Goal: Information Seeking & Learning: Find specific fact

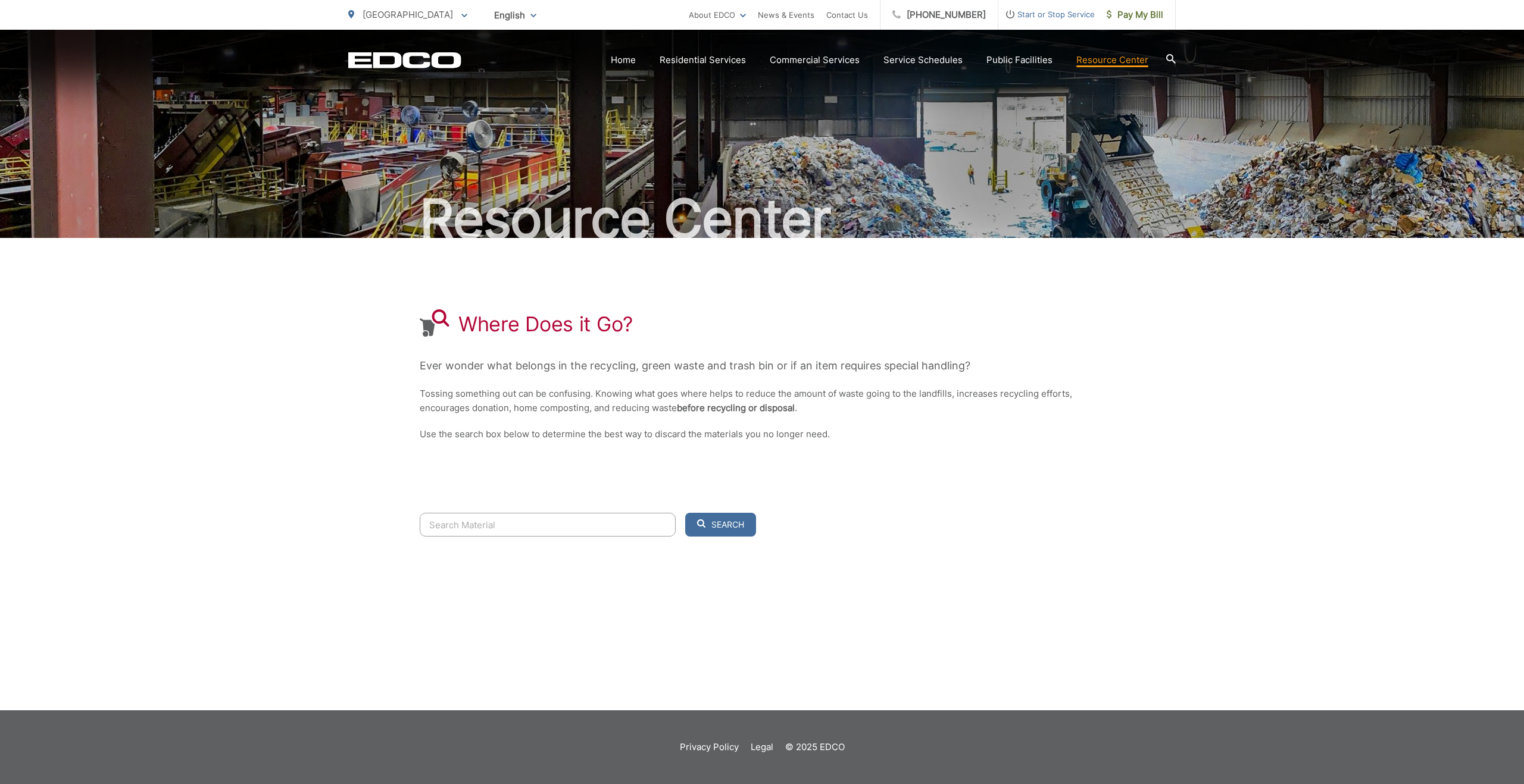
click at [514, 530] on input "Search" at bounding box center [548, 525] width 256 height 24
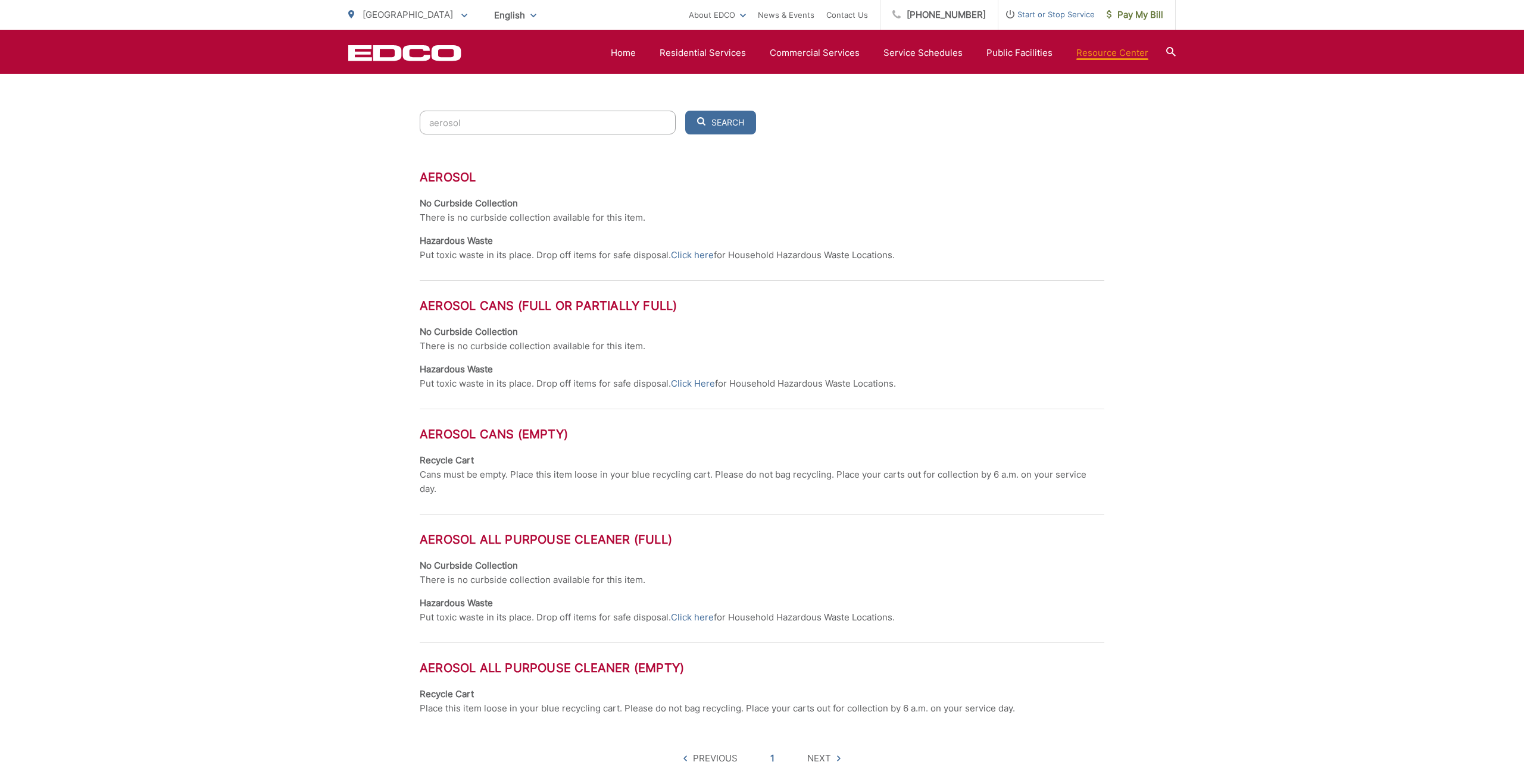
scroll to position [404, 0]
type input "aerosol"
click at [660, 118] on input "aerosol" at bounding box center [548, 121] width 256 height 24
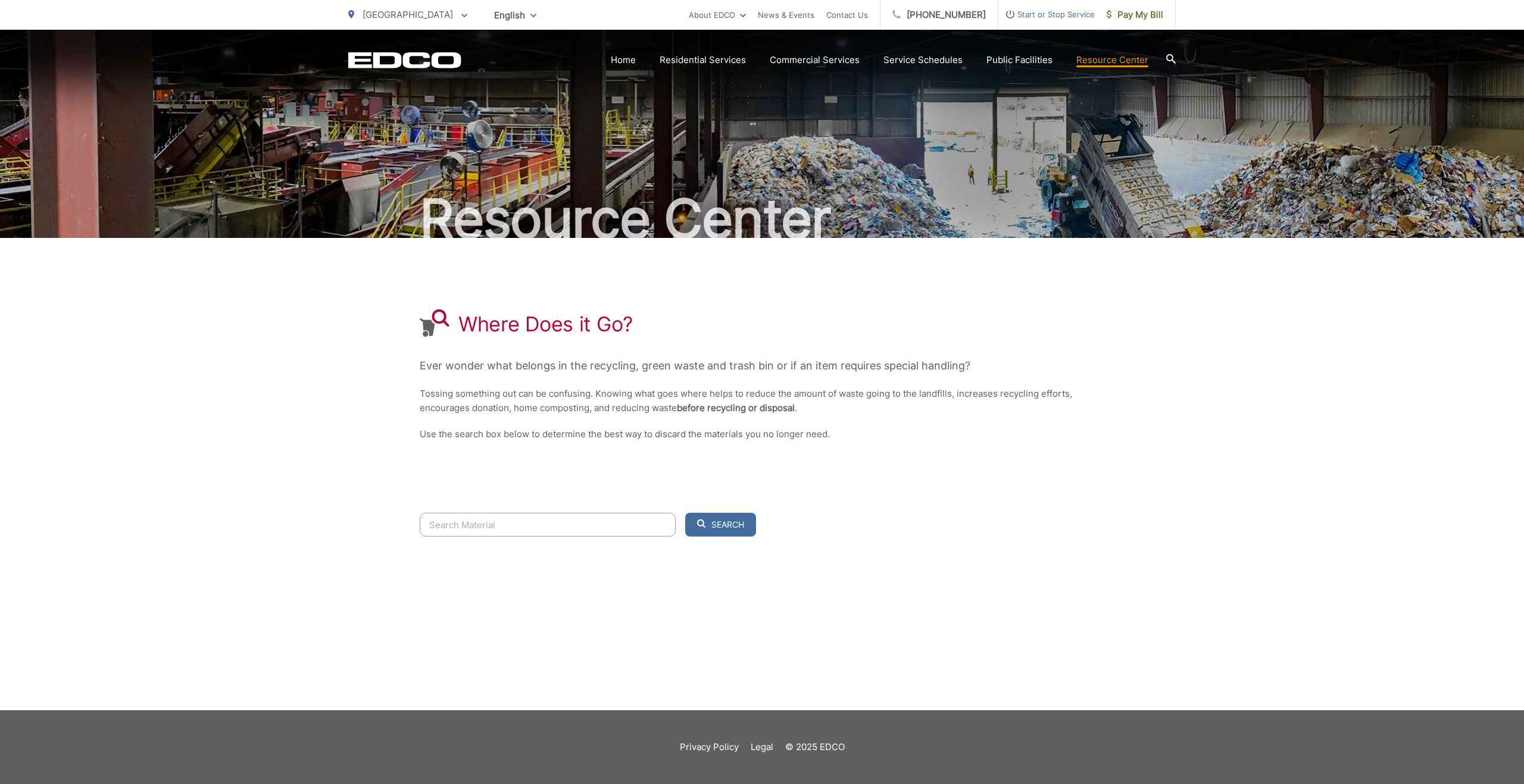
click at [587, 525] on input "Search" at bounding box center [548, 525] width 256 height 24
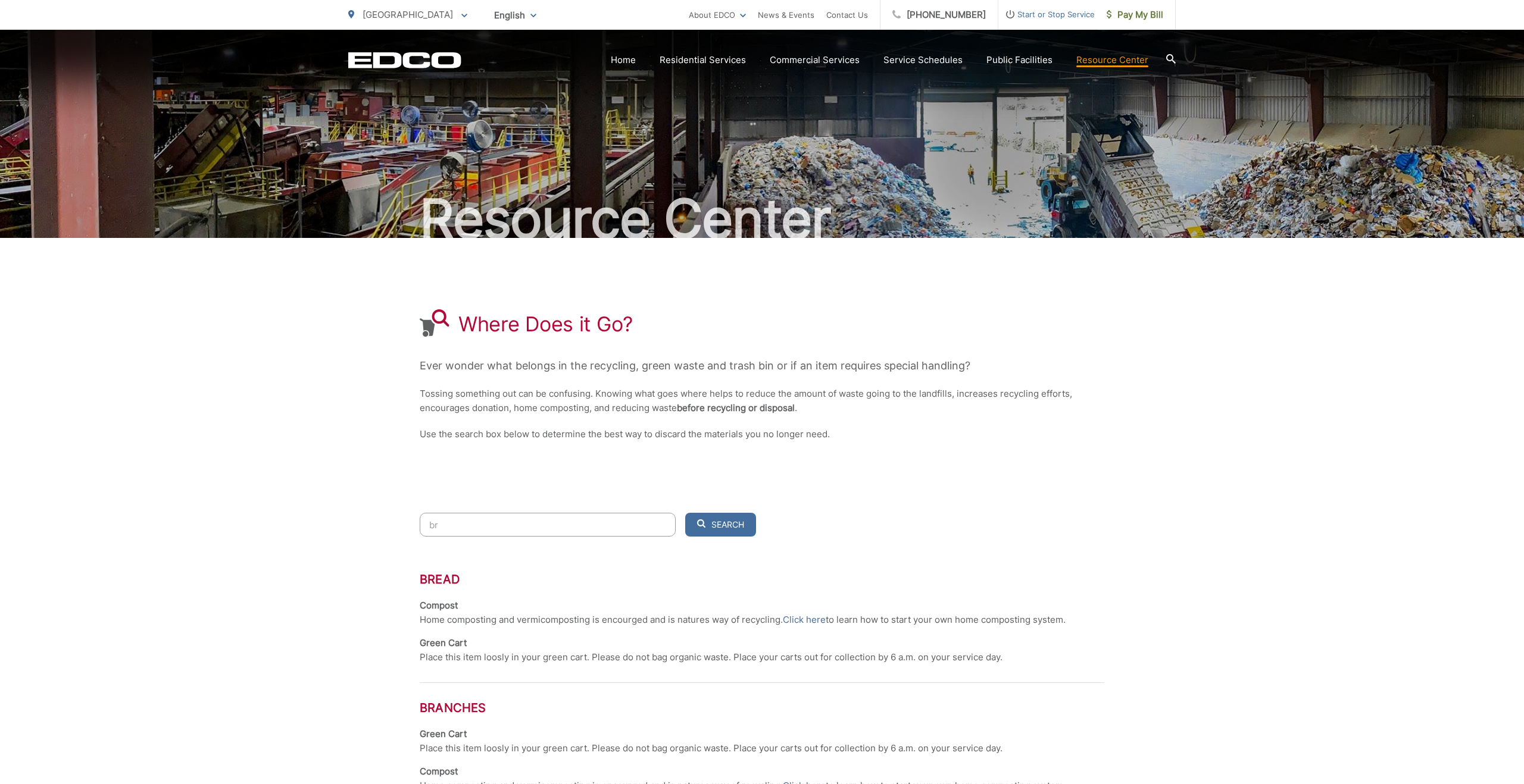
type input "b"
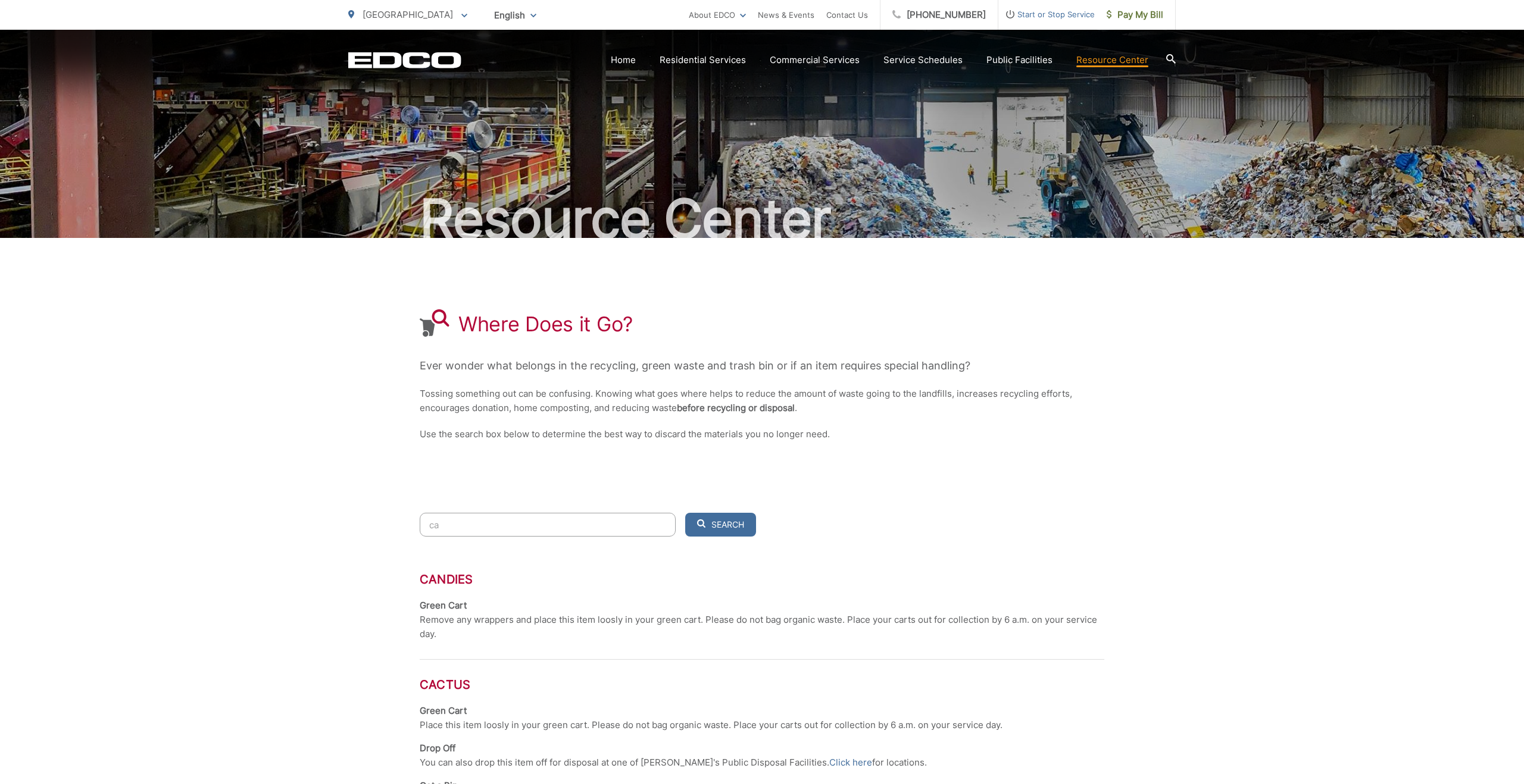
type input "c"
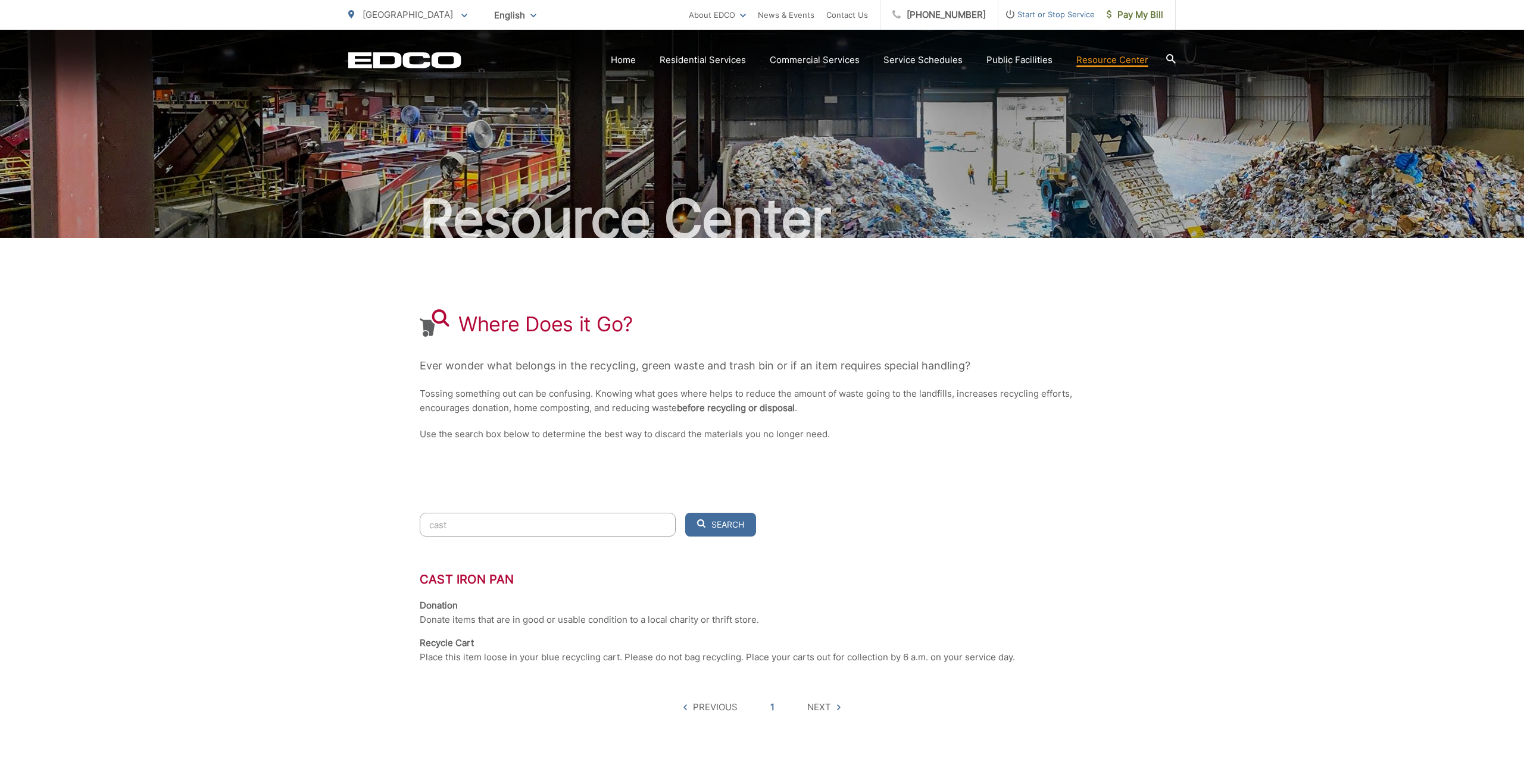
scroll to position [1, 0]
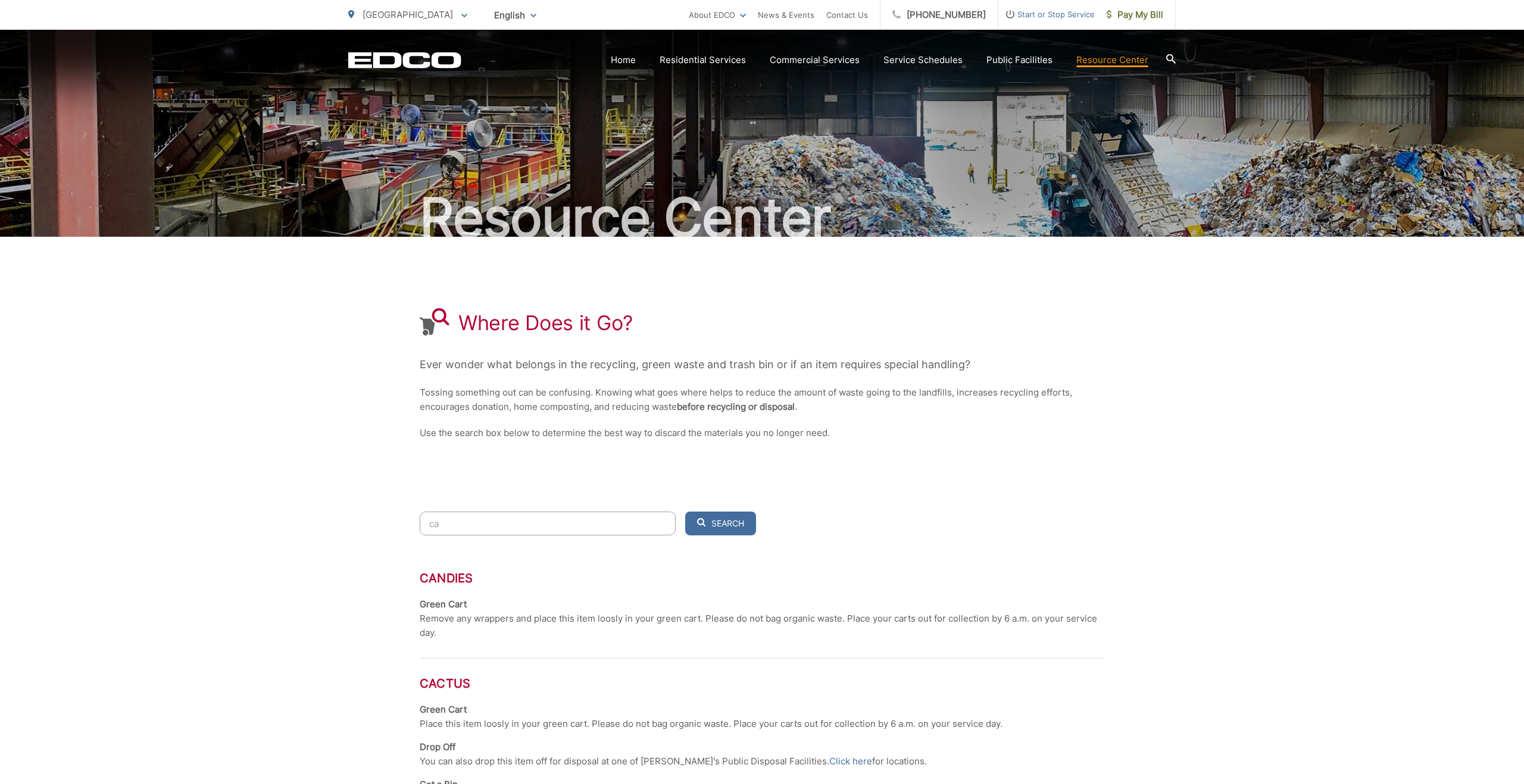
type input "c"
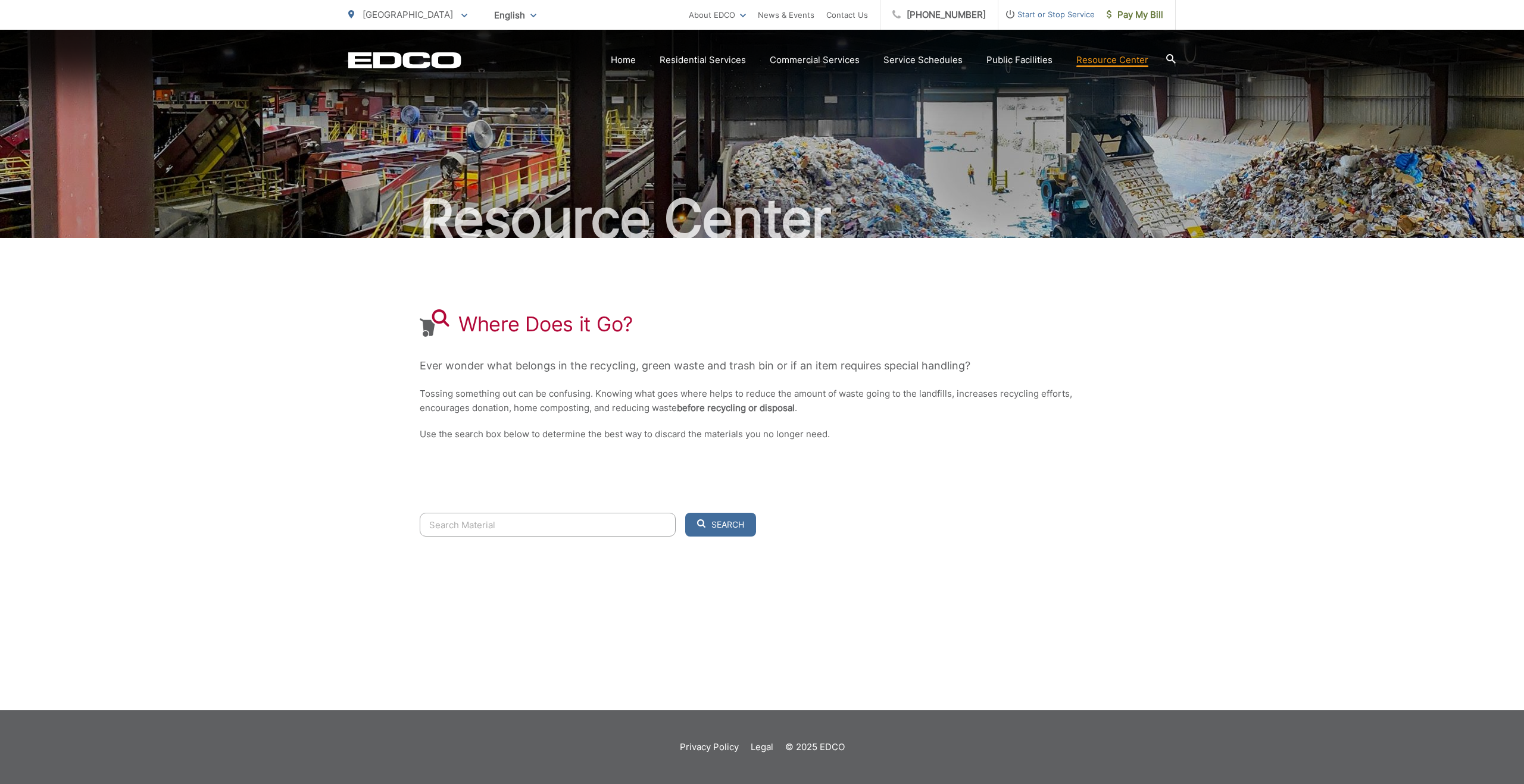
scroll to position [0, 0]
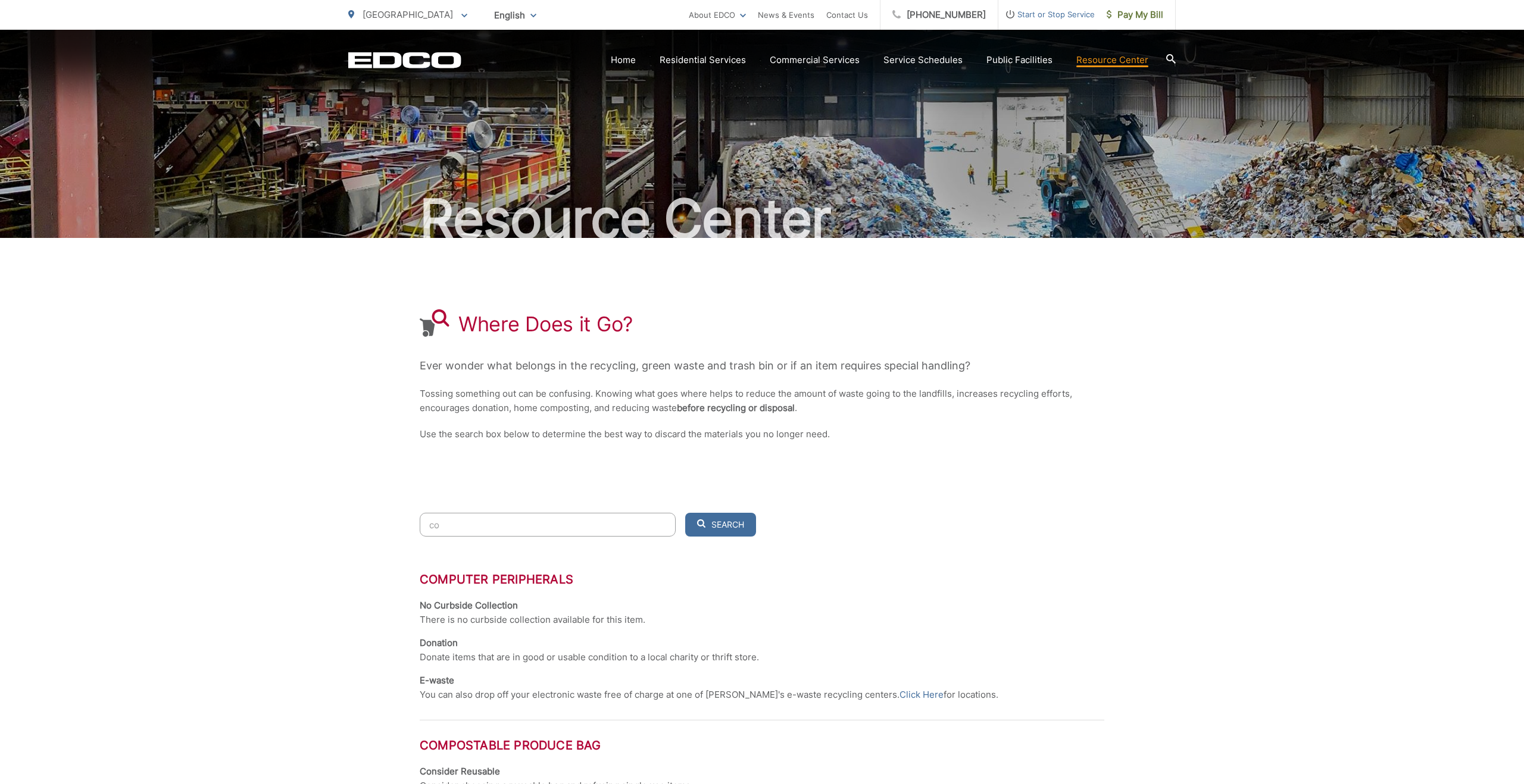
type input "c"
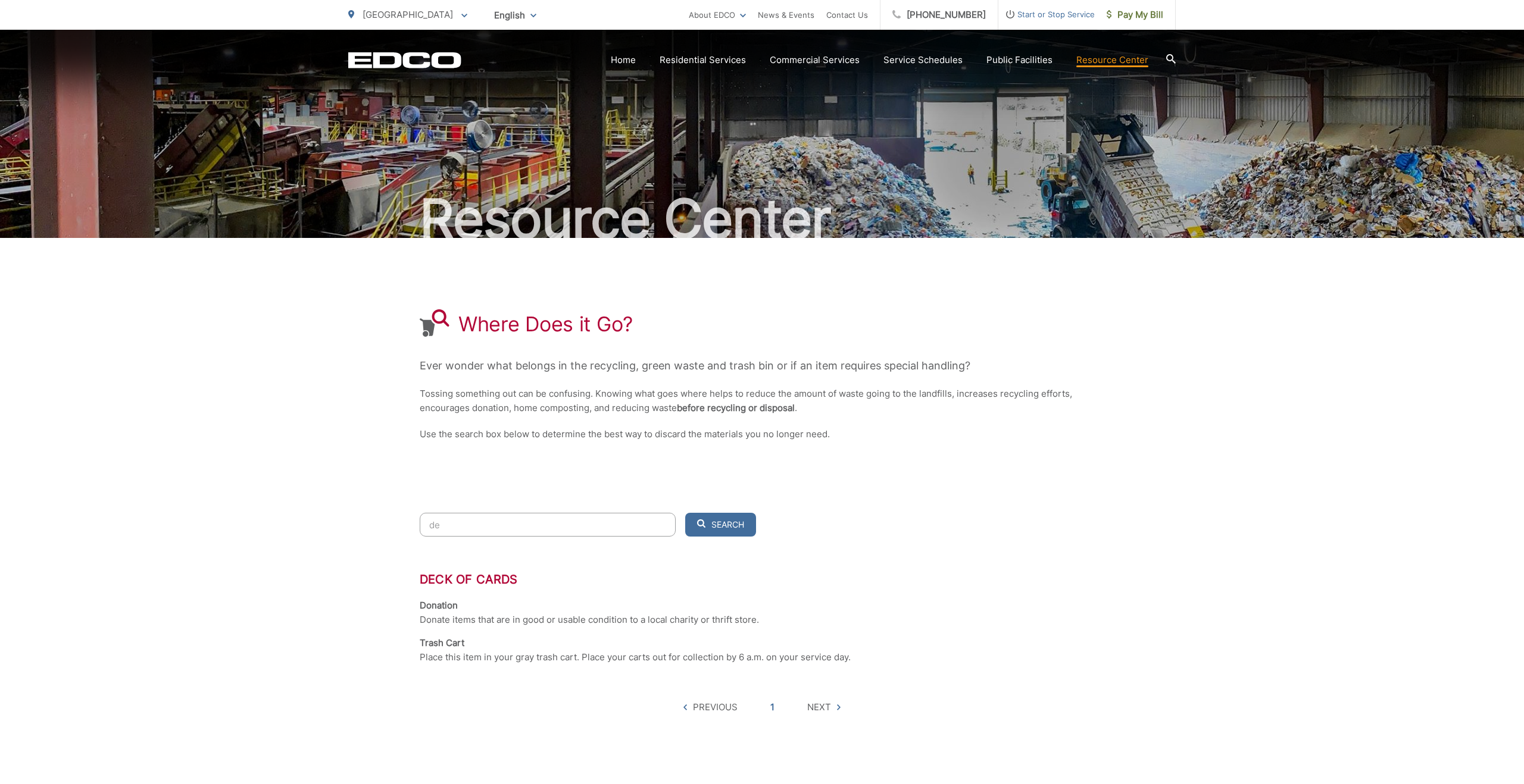
type input "d"
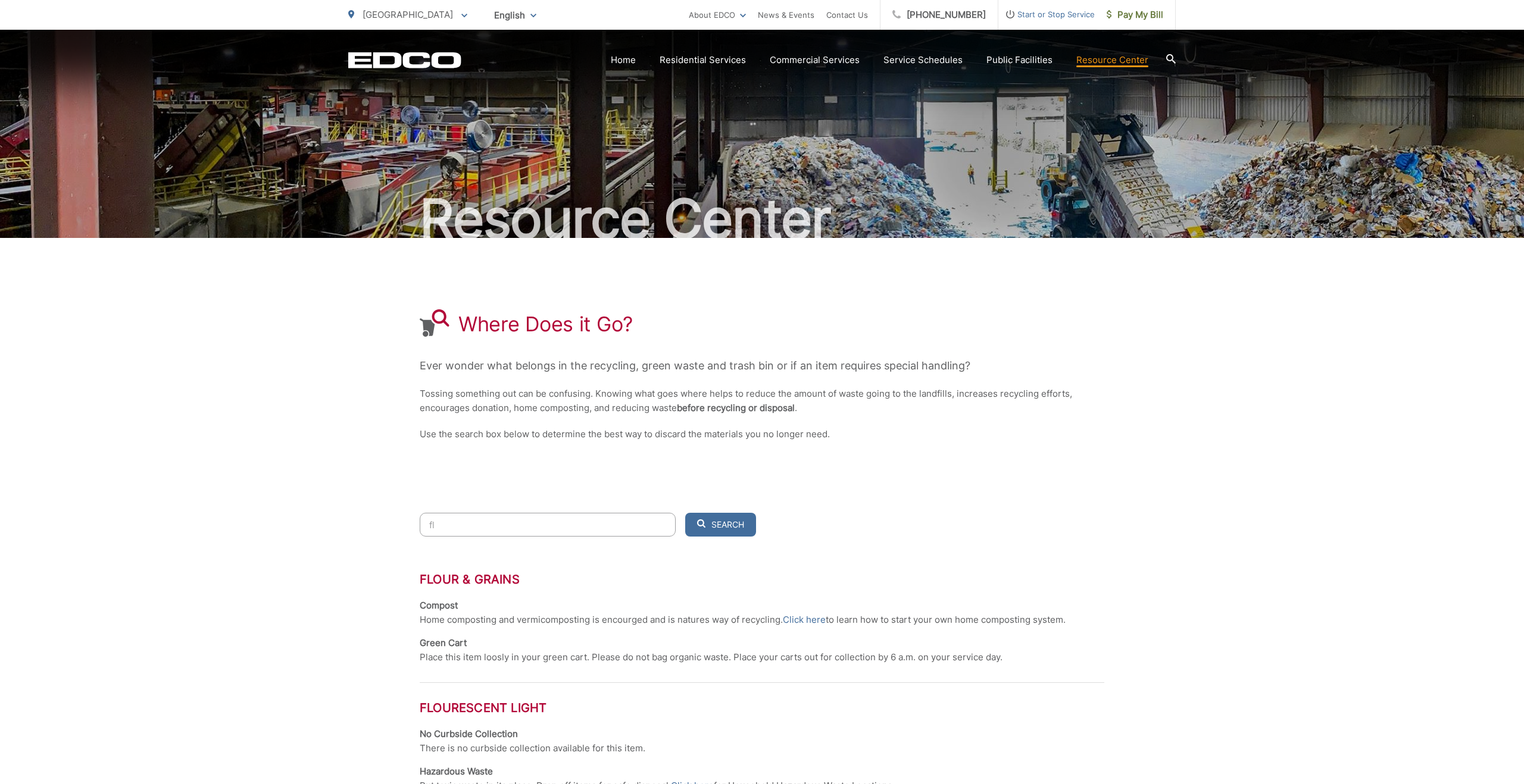
type input "f"
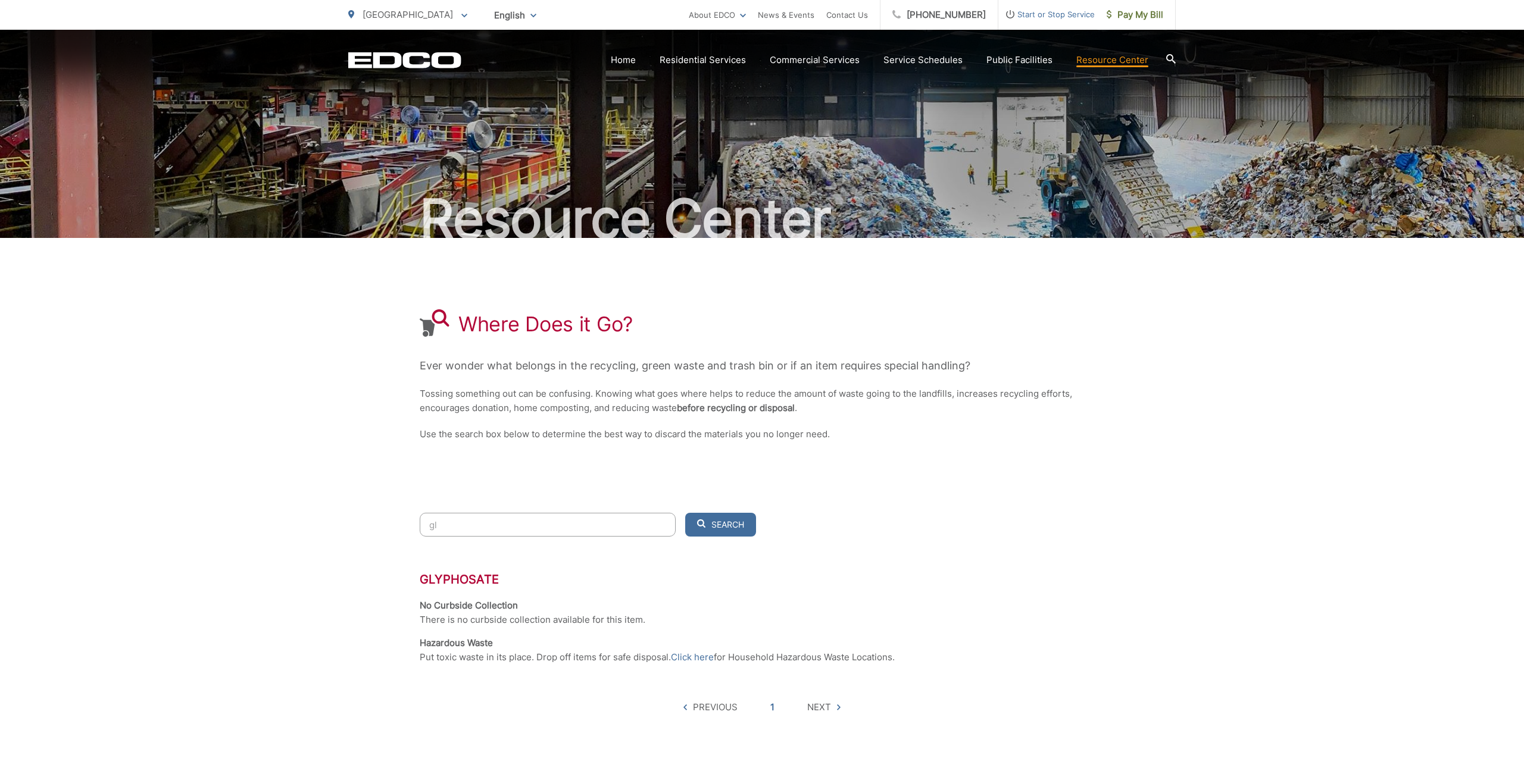
type input "g"
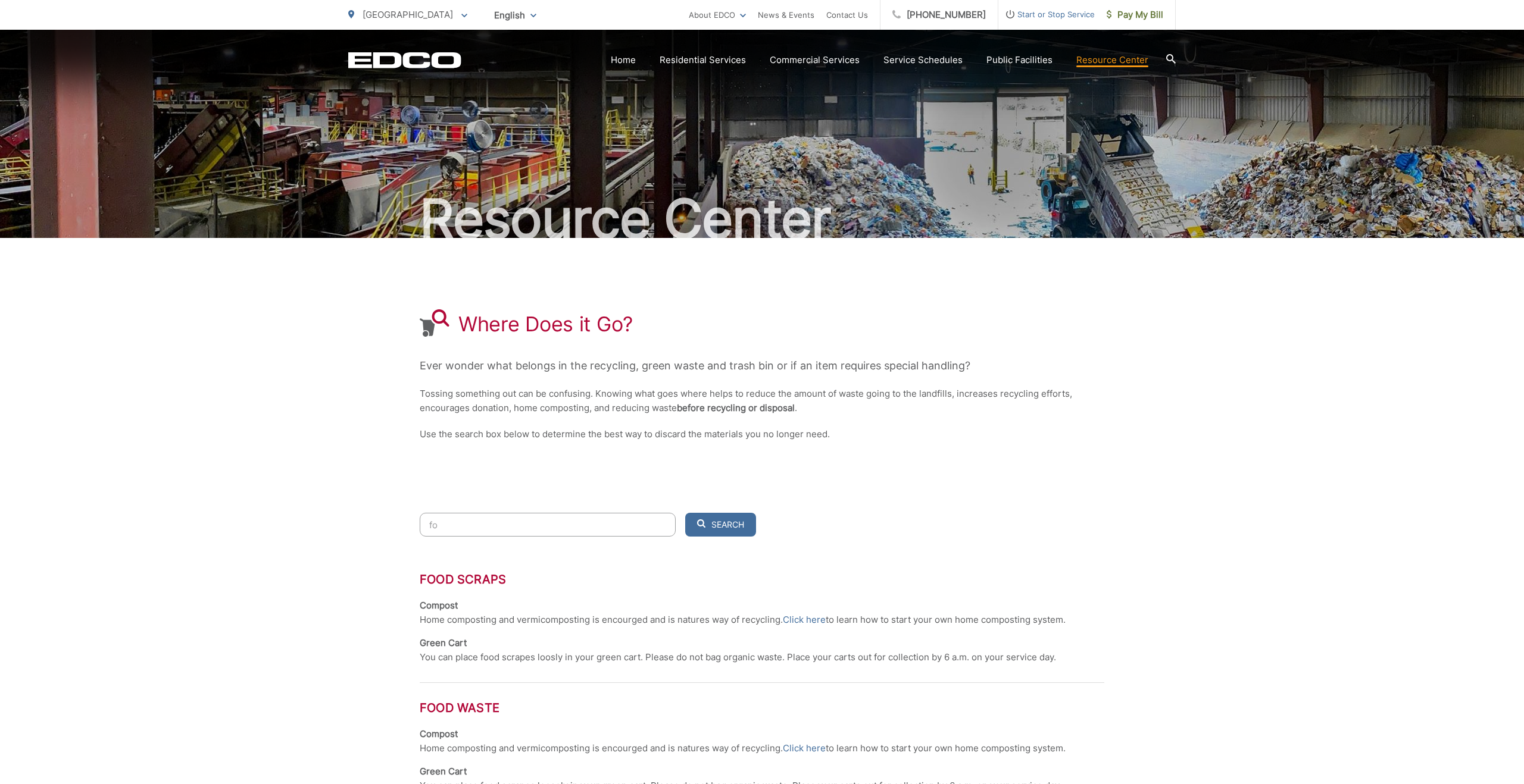
type input "f"
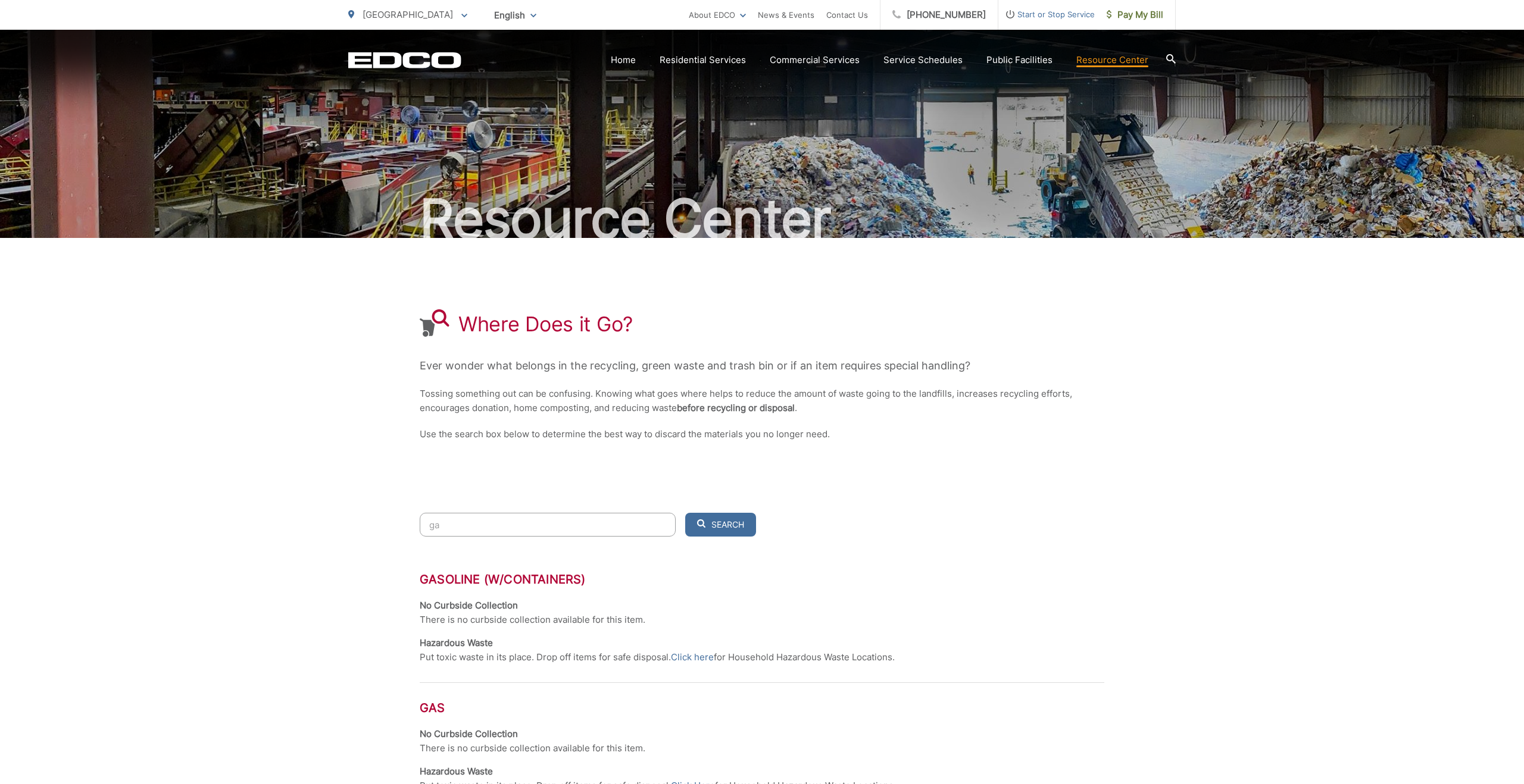
type input "g"
type input "h"
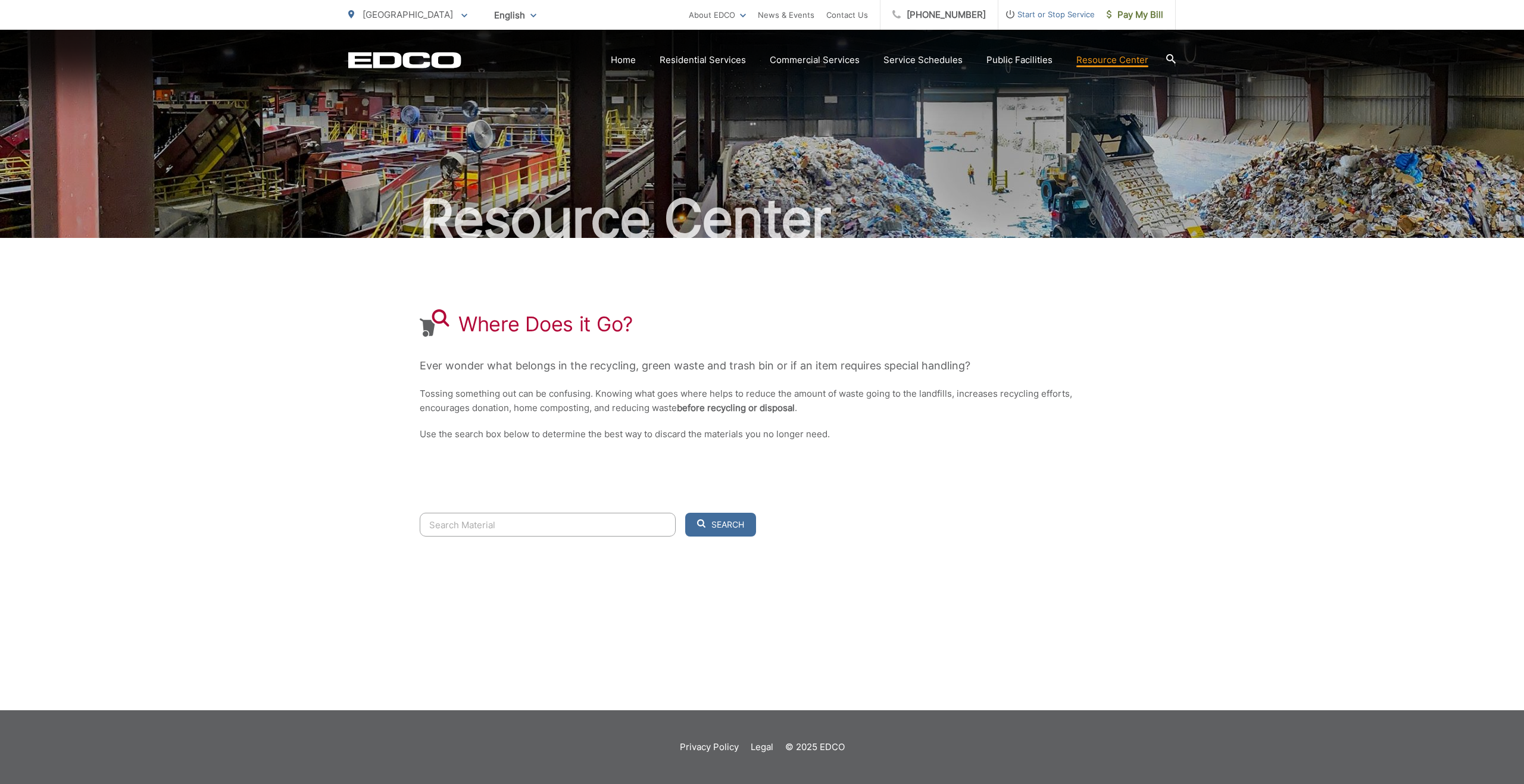
type input "o"
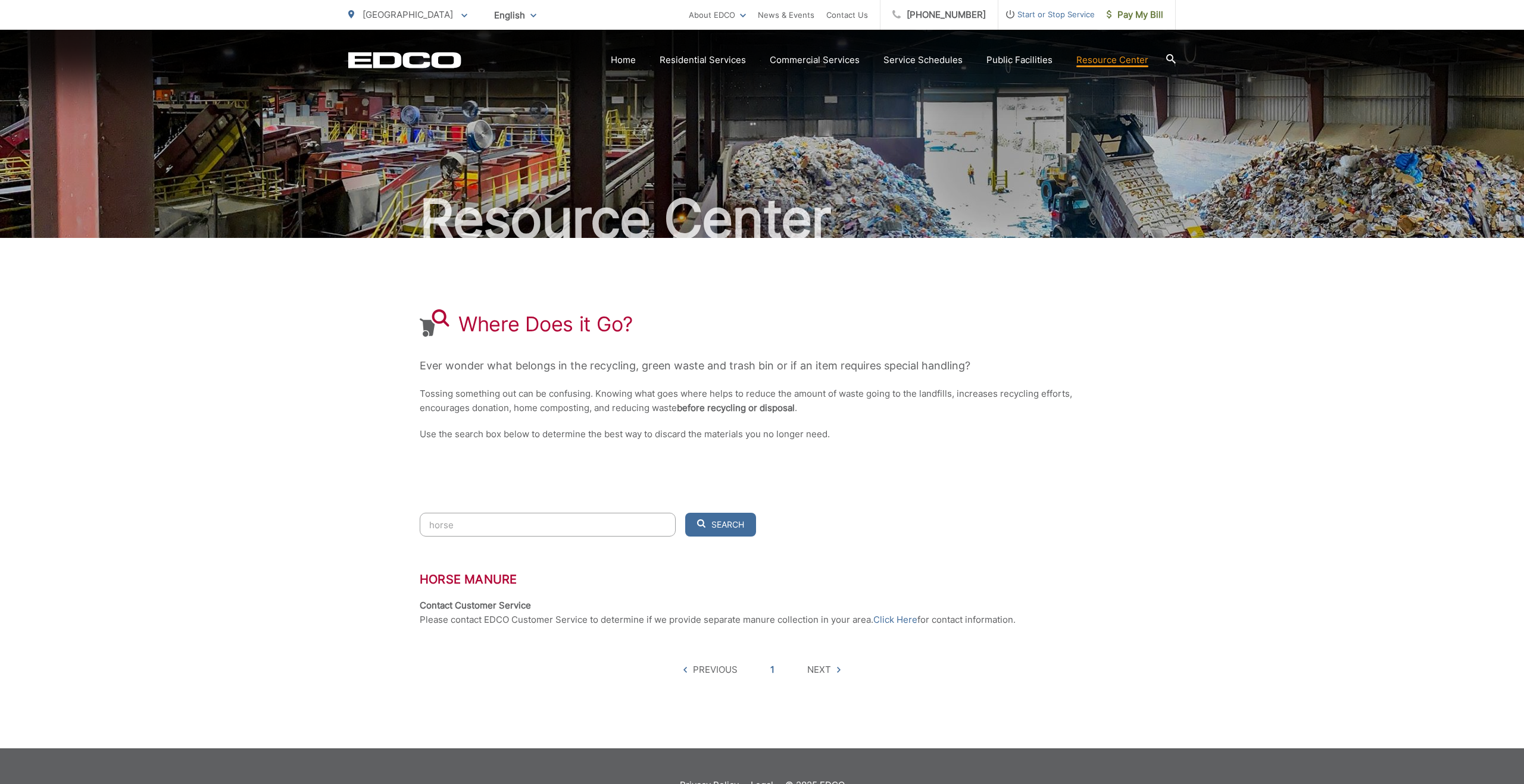
type input "horse"
click at [641, 526] on input "horse" at bounding box center [548, 525] width 256 height 24
click at [642, 530] on input "horse" at bounding box center [548, 525] width 256 height 24
click at [641, 530] on input "horse" at bounding box center [548, 525] width 256 height 24
click at [663, 533] on input "horse" at bounding box center [548, 525] width 256 height 24
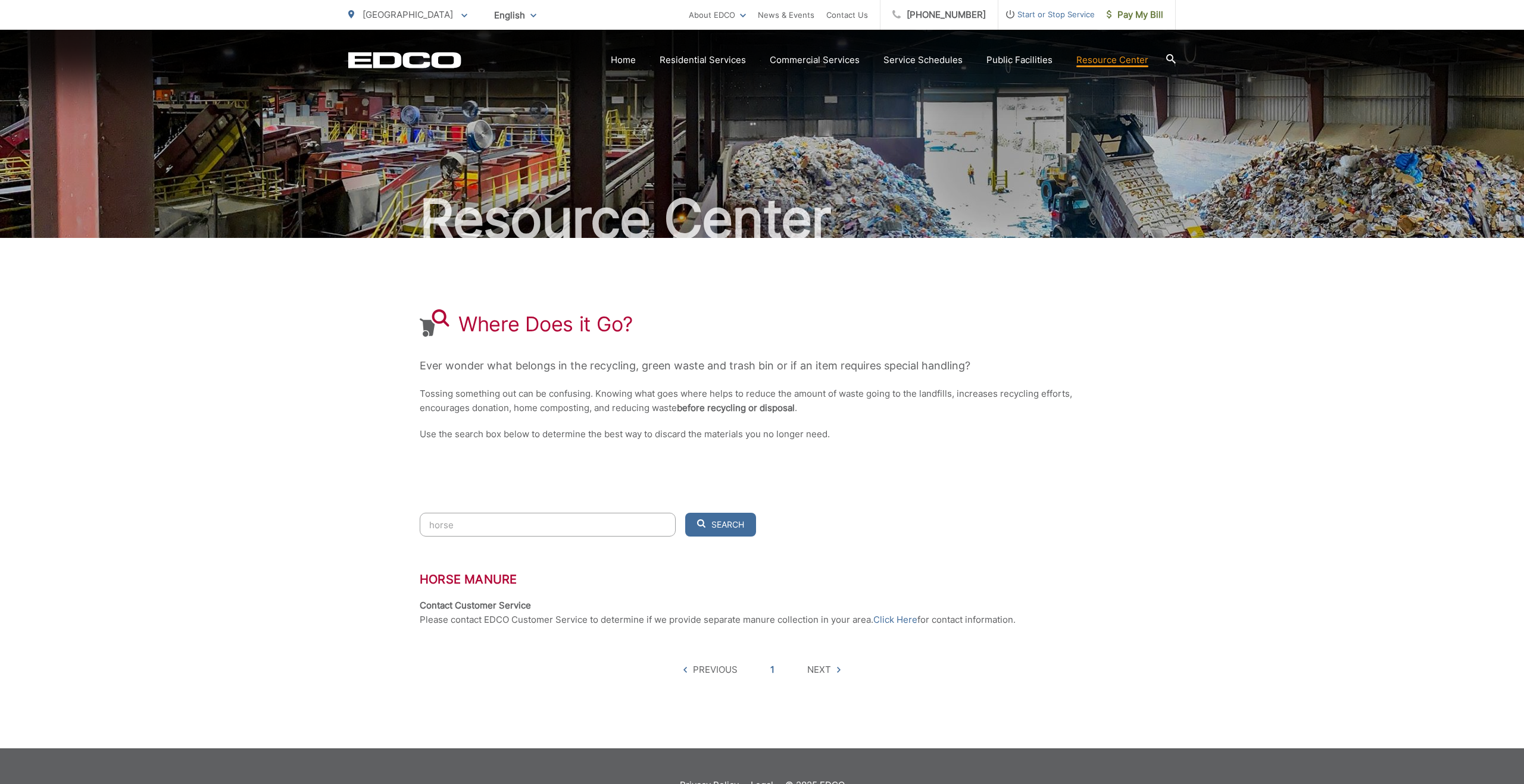
click at [661, 523] on input "horse" at bounding box center [548, 525] width 256 height 24
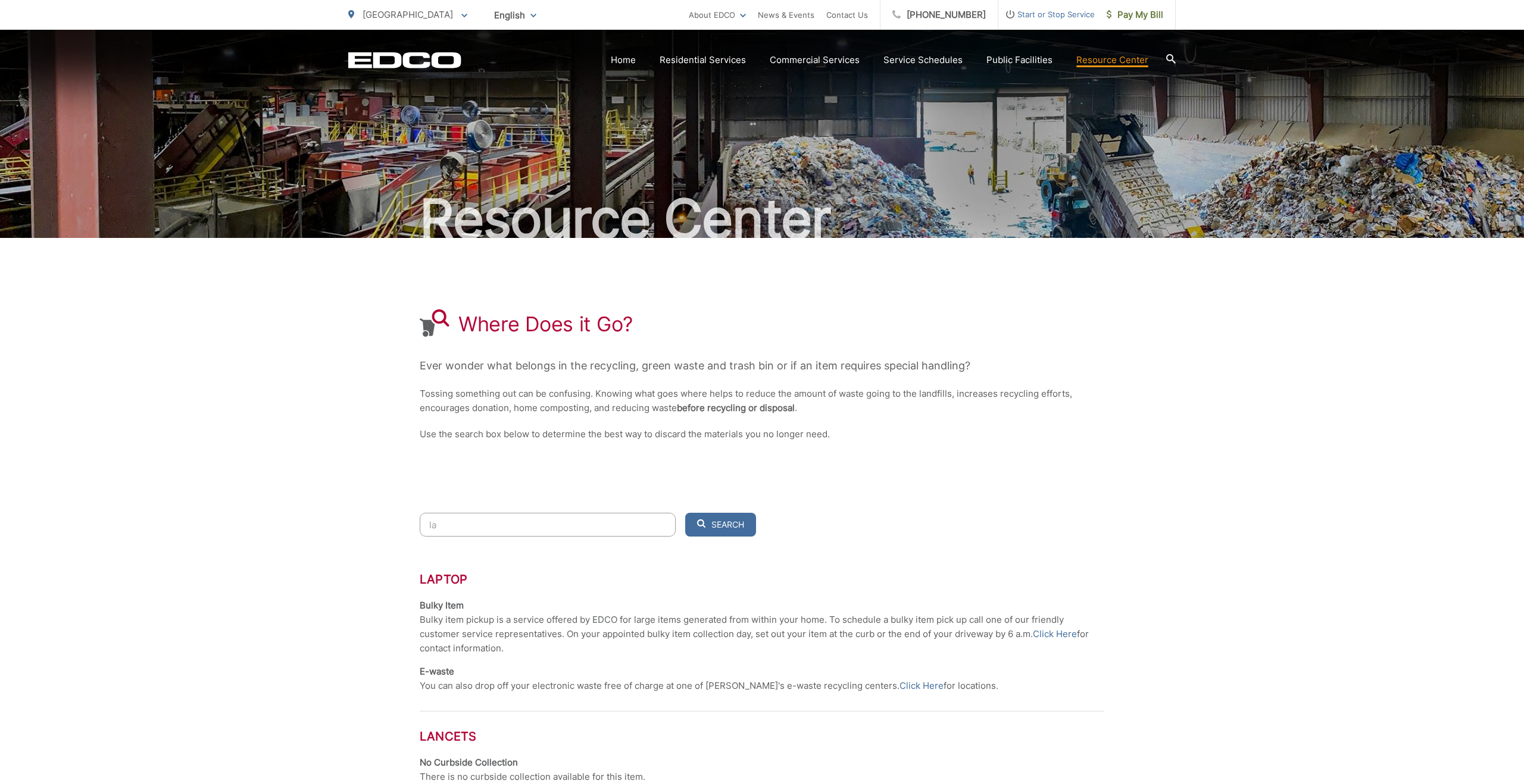
type input "l"
type input "m"
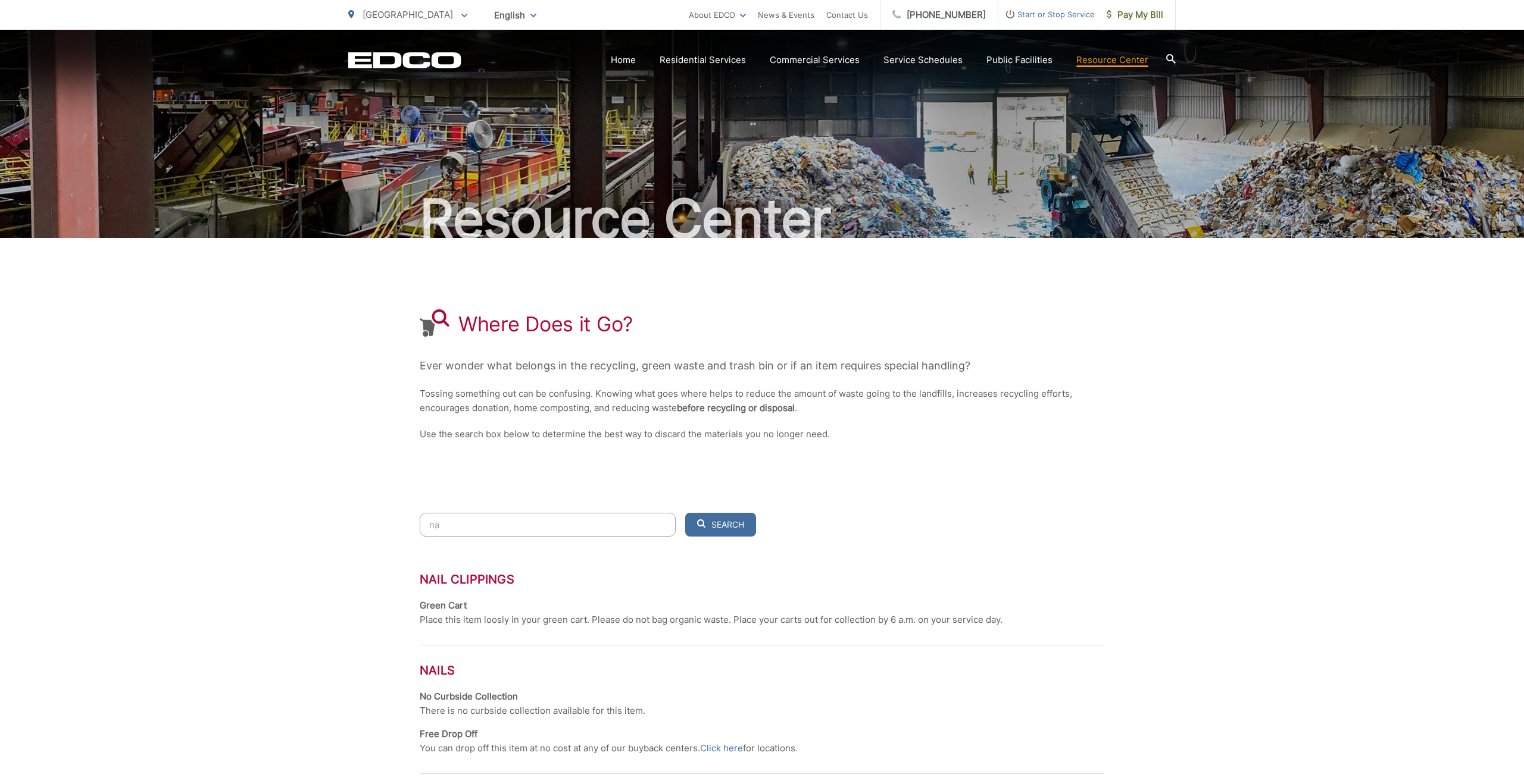
type input "n"
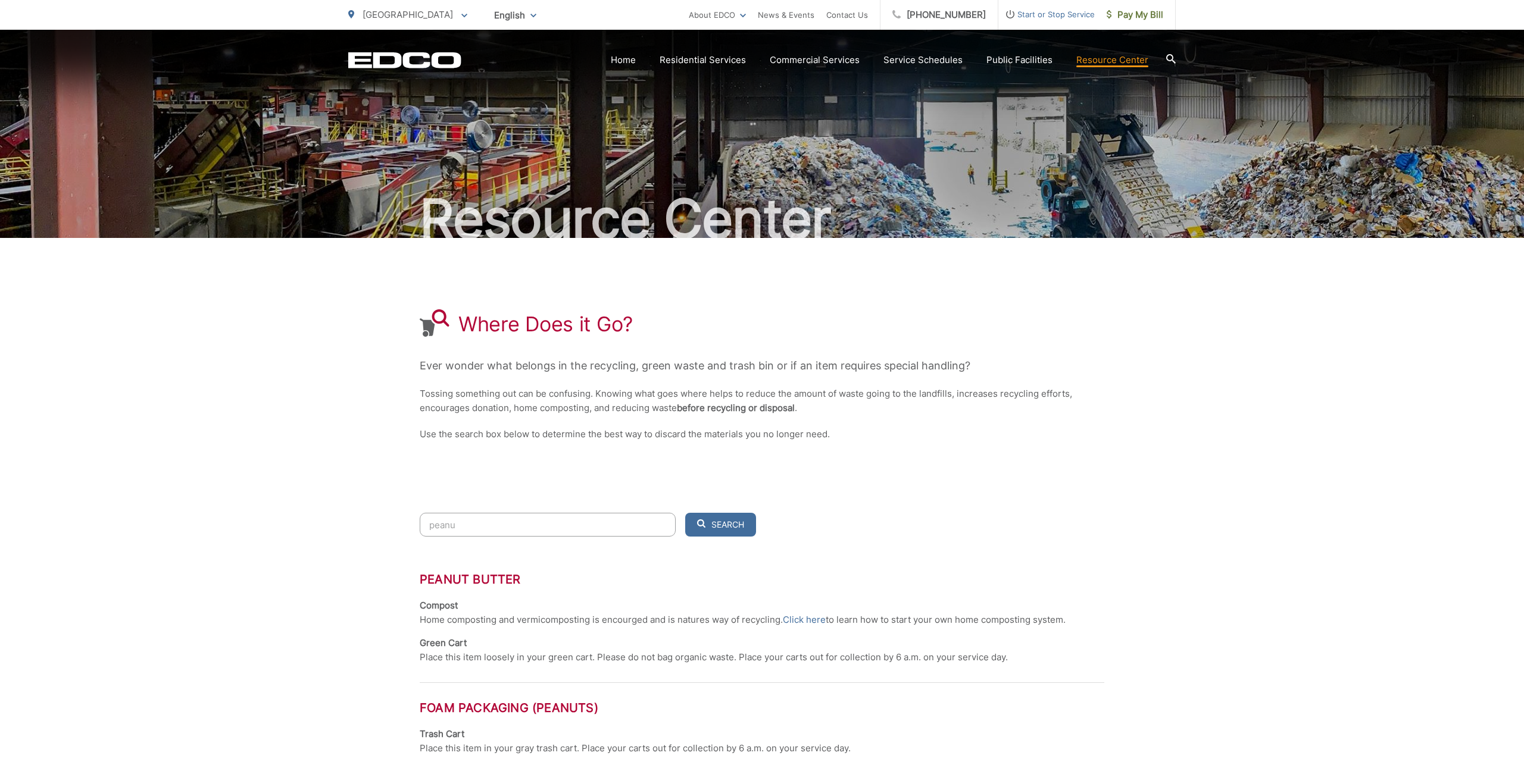
click at [663, 528] on input "peanu" at bounding box center [548, 525] width 256 height 24
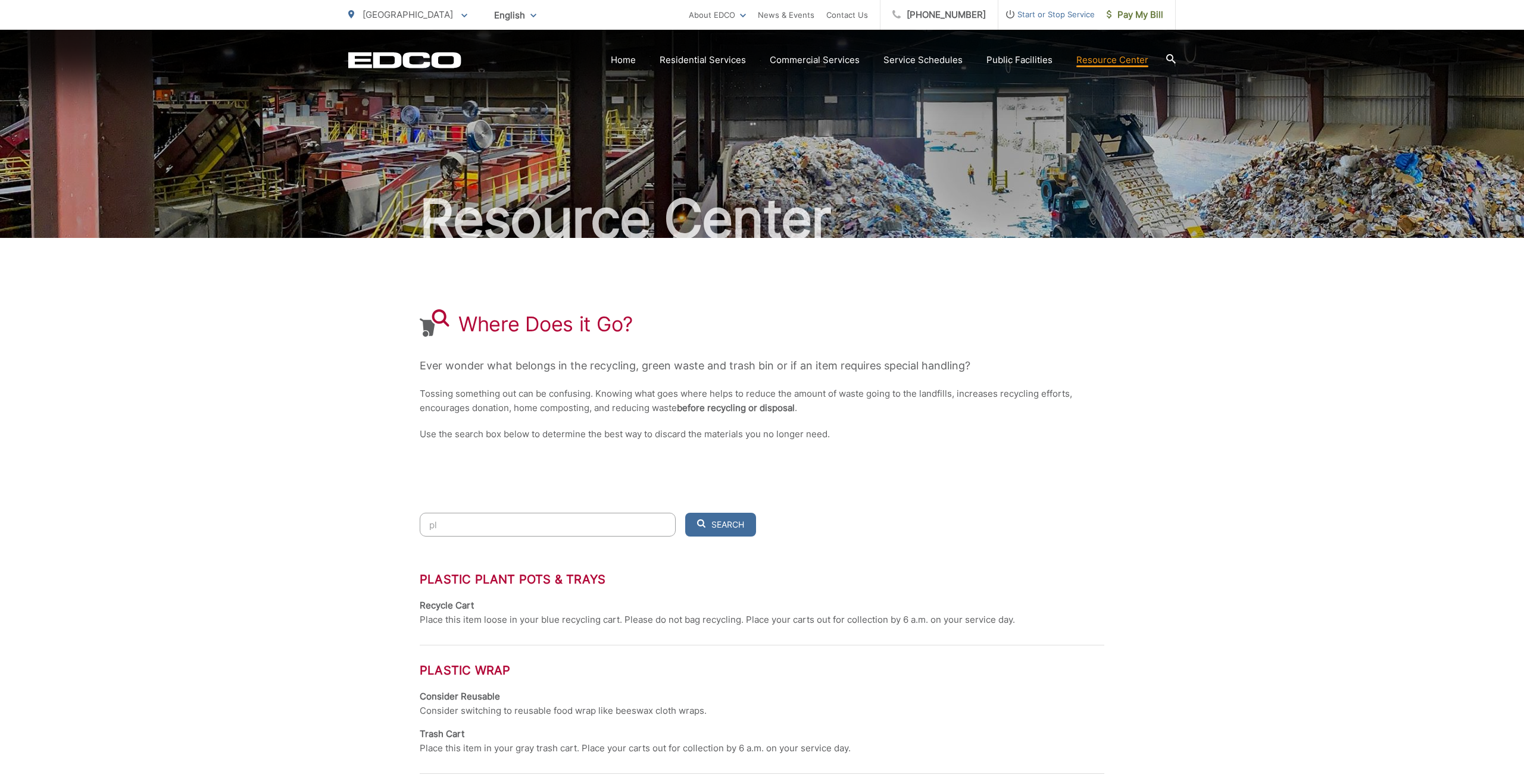
type input "p"
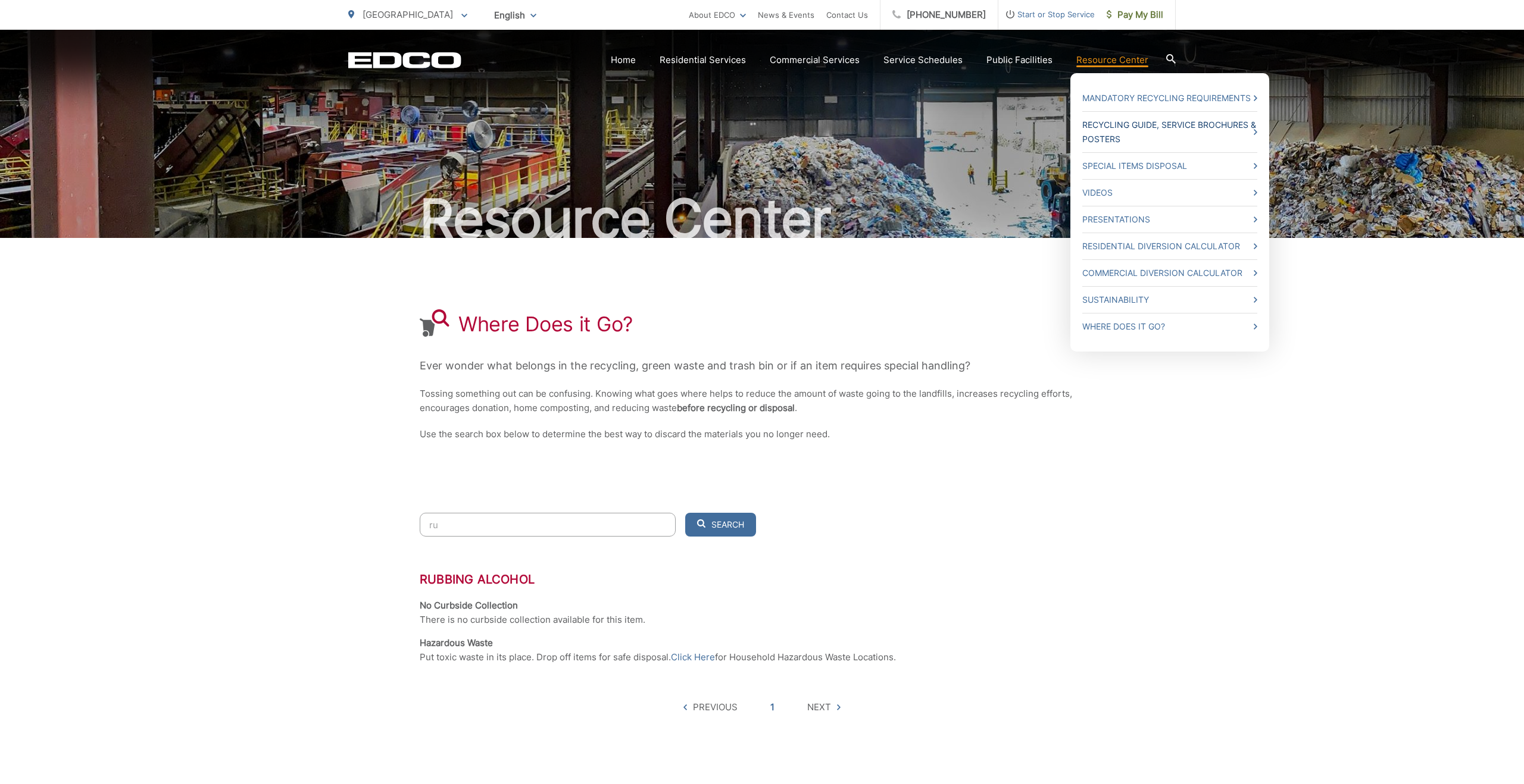
type input "r"
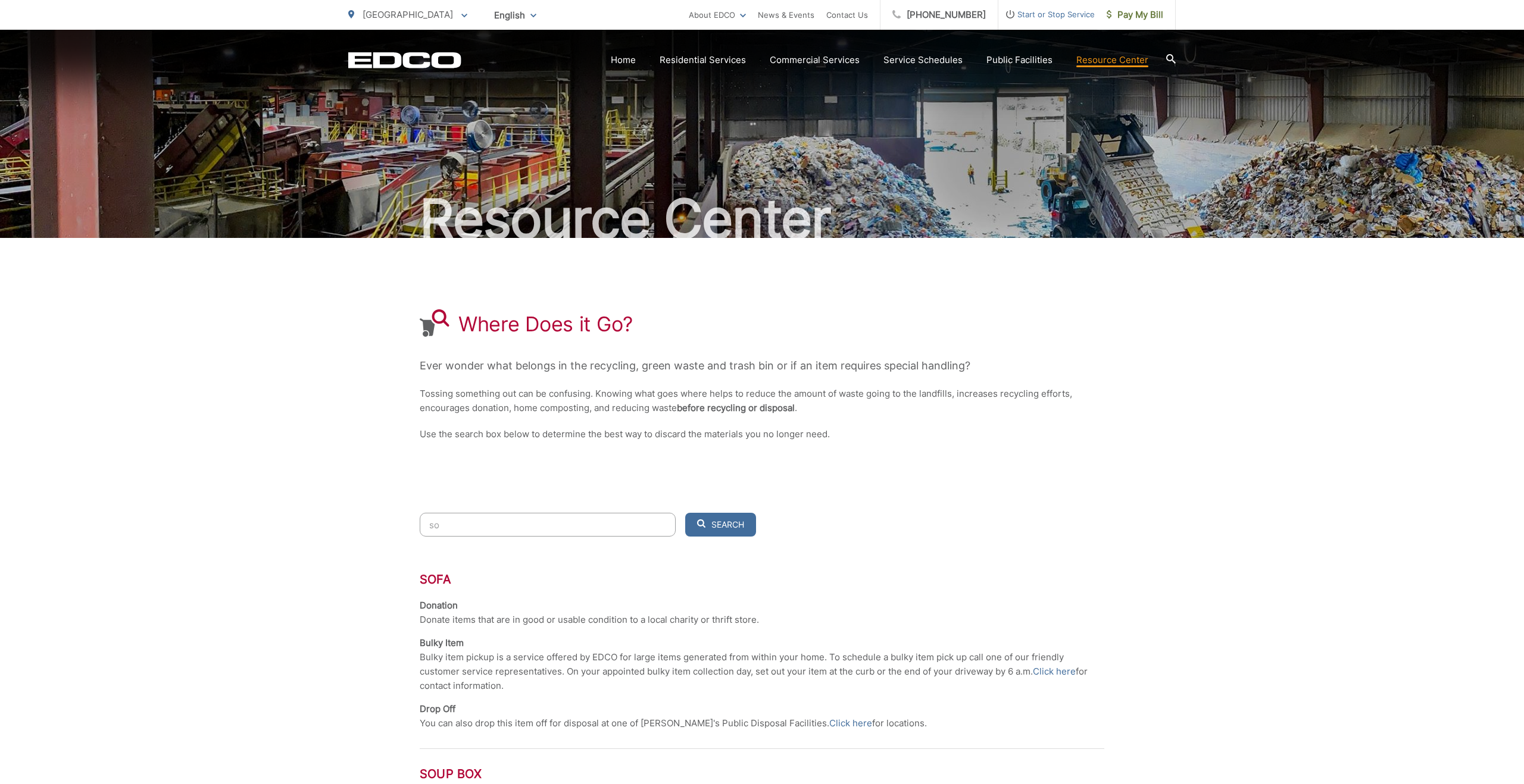
type input "s"
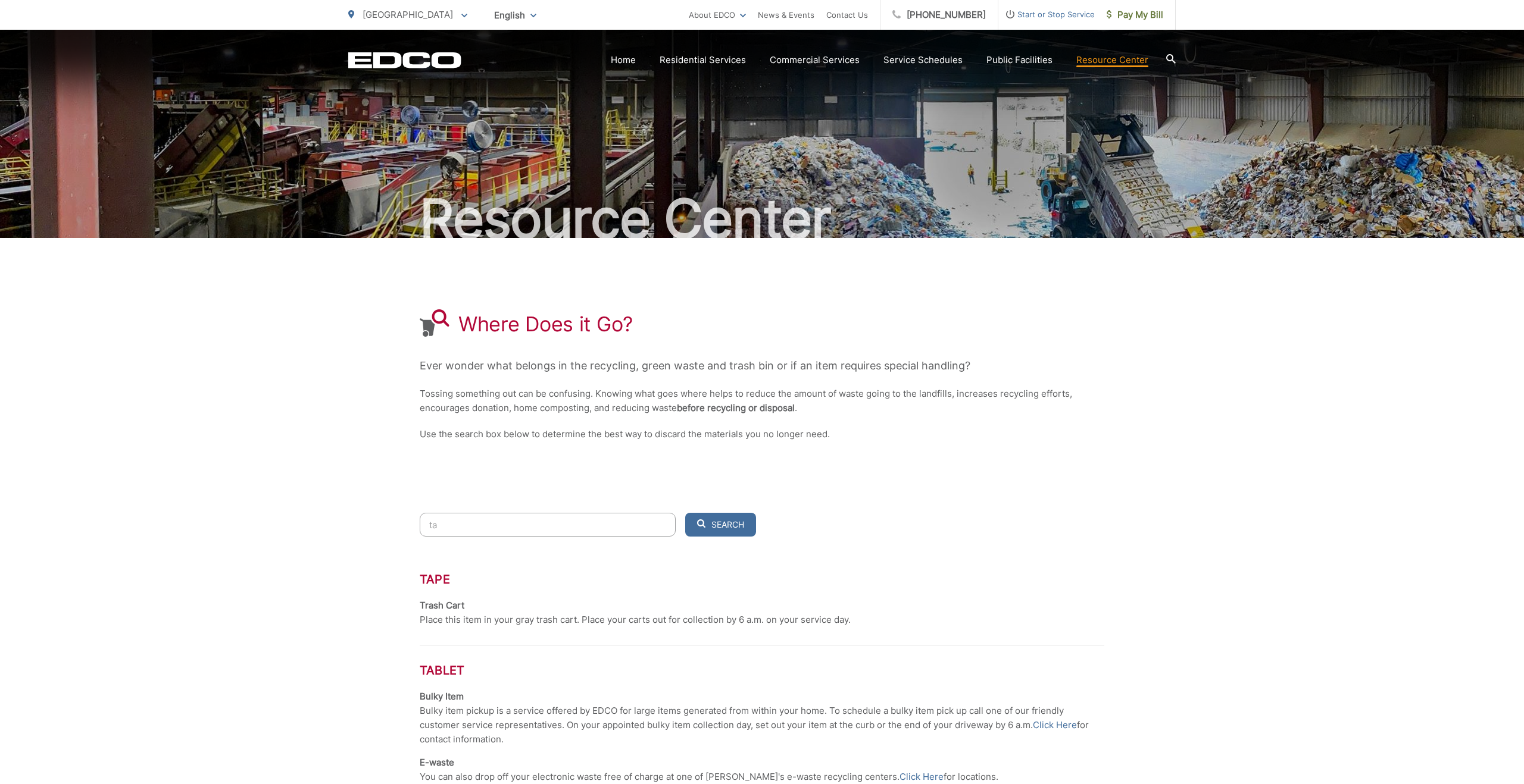
type input "t"
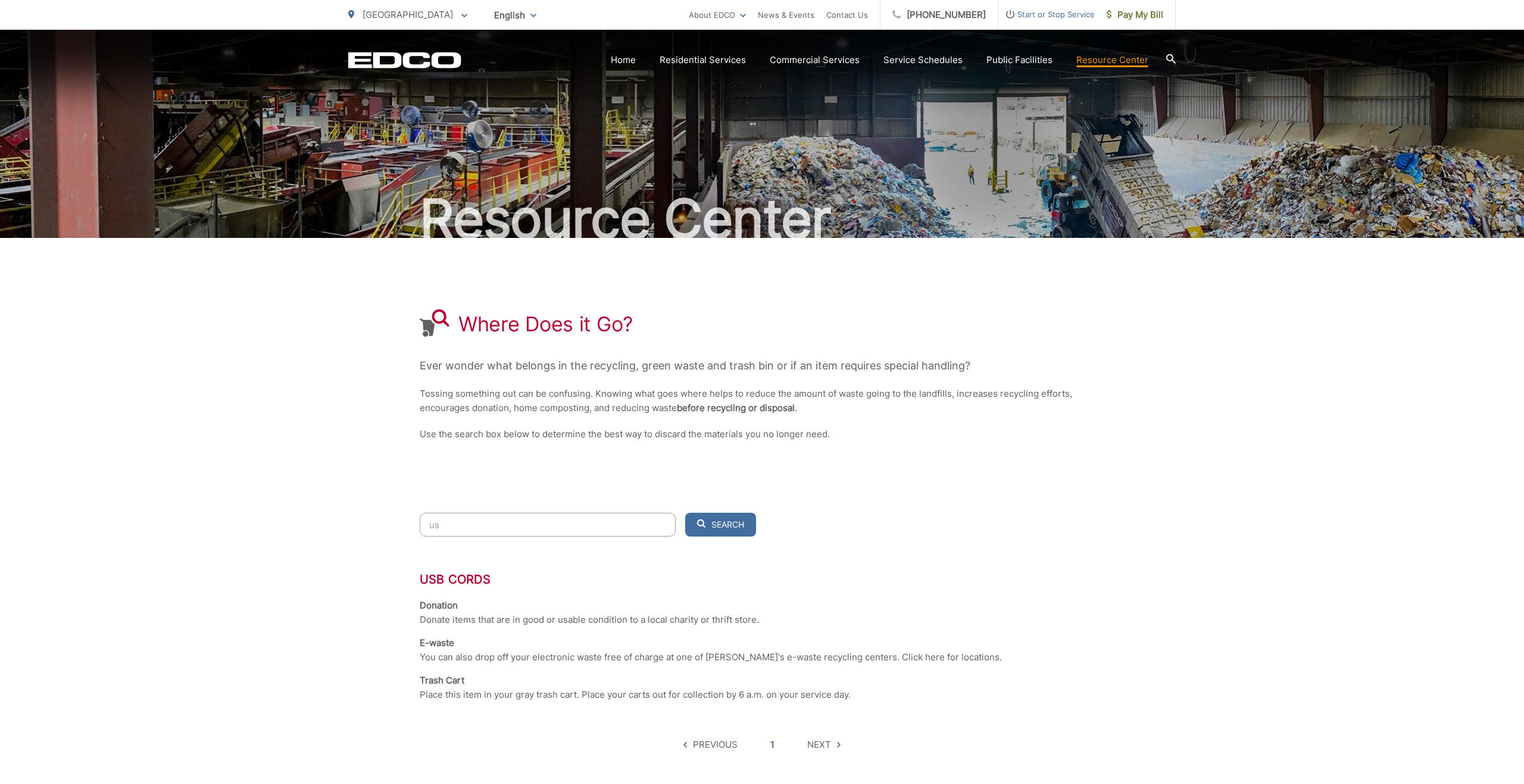
type input "u"
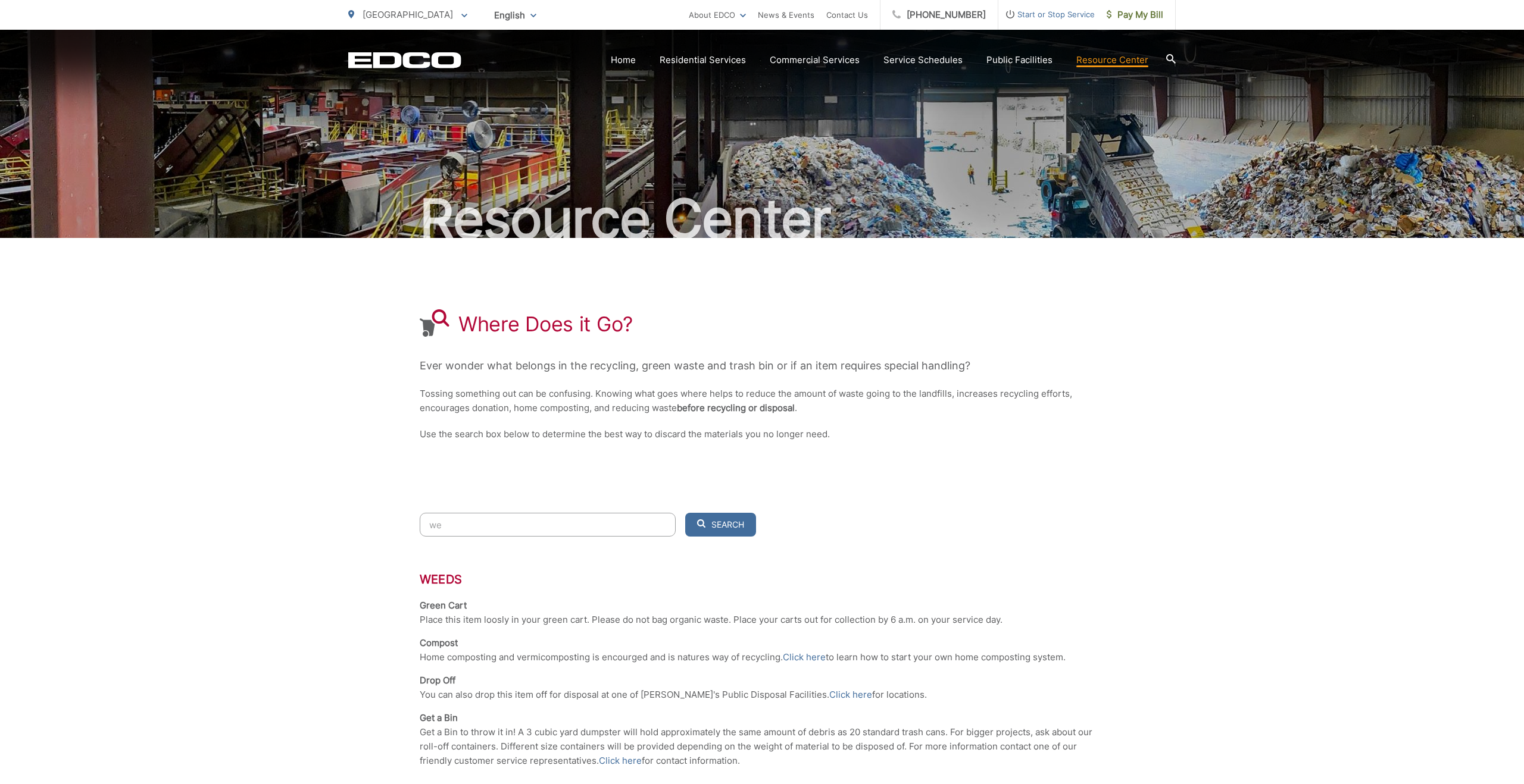
type input "w"
